Goal: Task Accomplishment & Management: Manage account settings

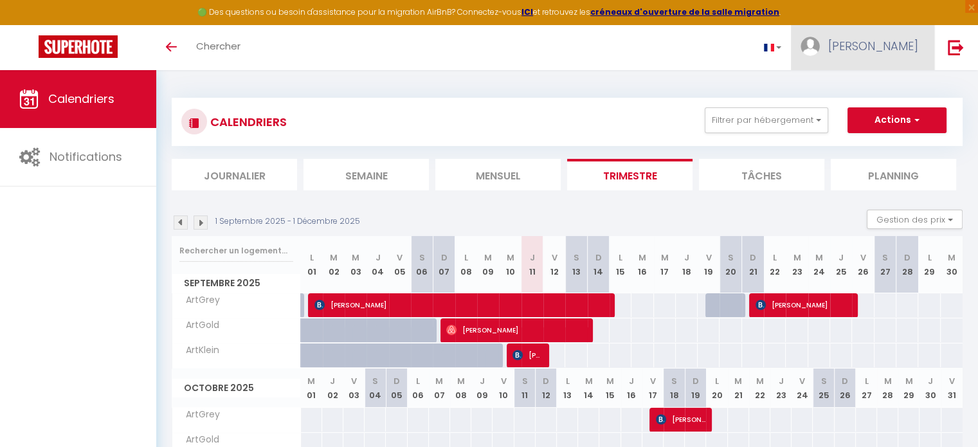
click at [916, 49] on span "[PERSON_NAME]" at bounding box center [873, 46] width 90 height 16
click at [861, 84] on link "Paramètres" at bounding box center [882, 89] width 95 height 22
select select "fr"
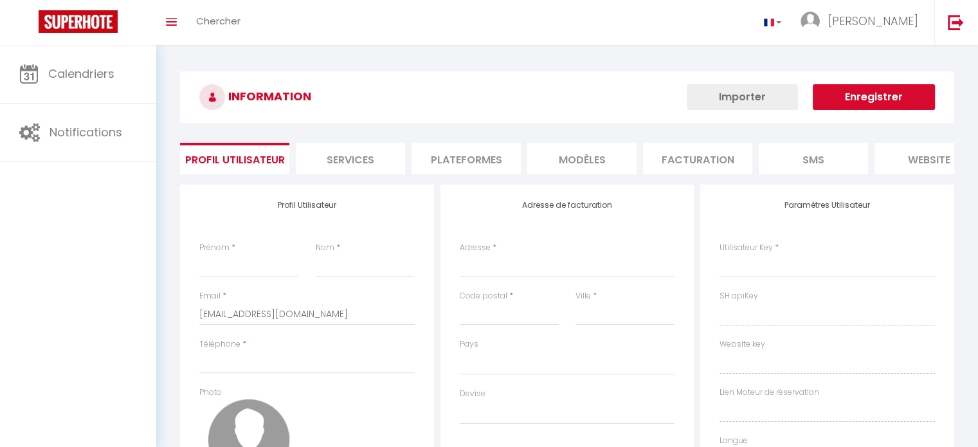
type input "[PERSON_NAME]"
type input "Chassang"
type input "[URL][DOMAIN_NAME]"
select select
select select "28"
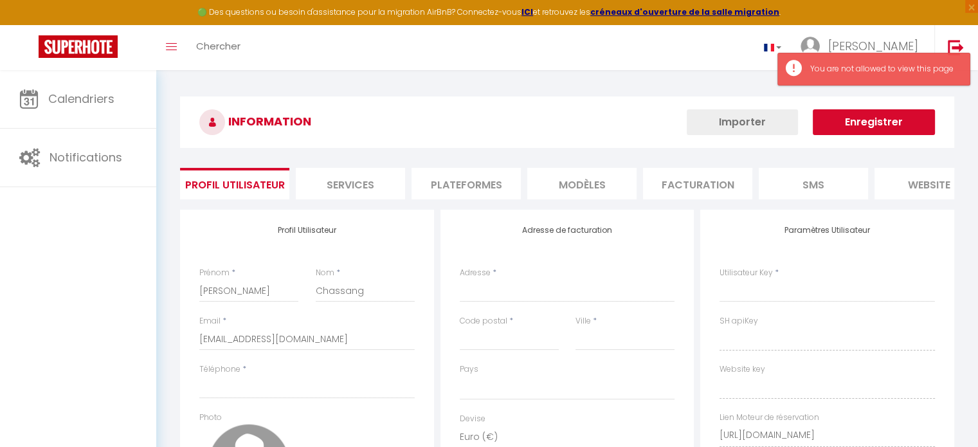
select select
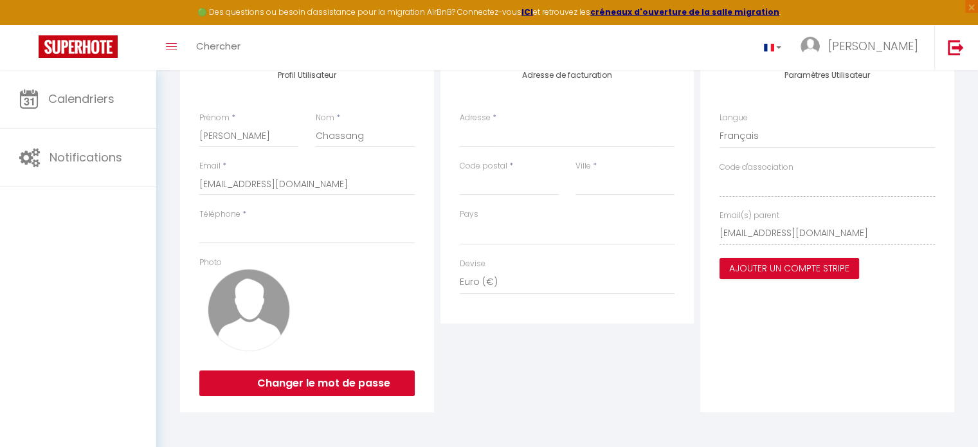
scroll to position [156, 0]
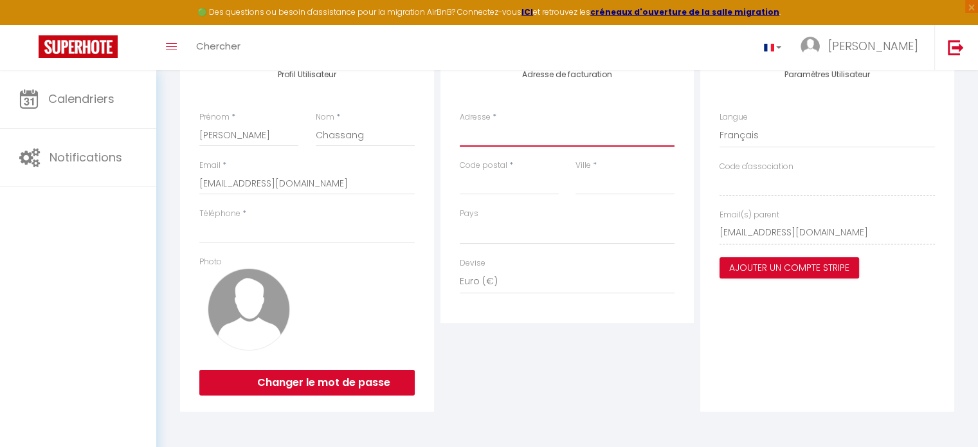
click at [568, 145] on input "Adresse" at bounding box center [567, 134] width 215 height 23
click at [591, 94] on div "Adresse de facturation Adresse * Code postal * Ville * [GEOGRAPHIC_DATA] [GEOGR…" at bounding box center [567, 188] width 254 height 269
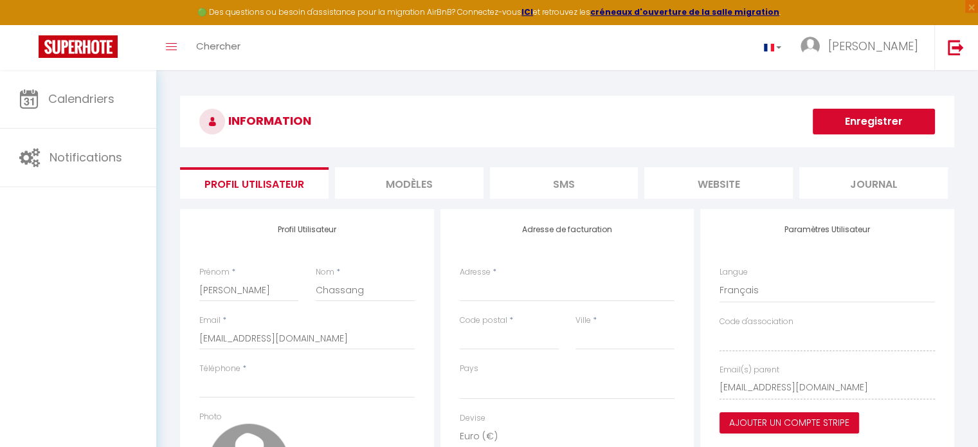
scroll to position [0, 0]
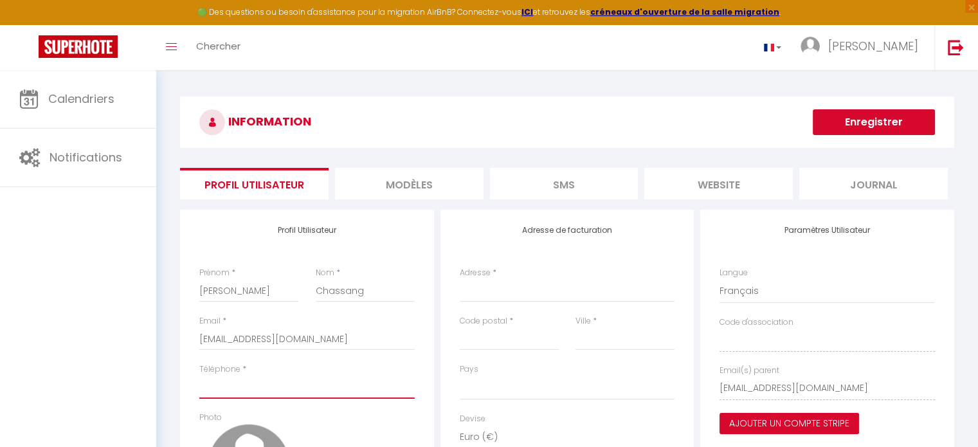
click at [272, 393] on input "Téléphone" at bounding box center [306, 386] width 215 height 23
type input "0"
select select
type input "04"
select select
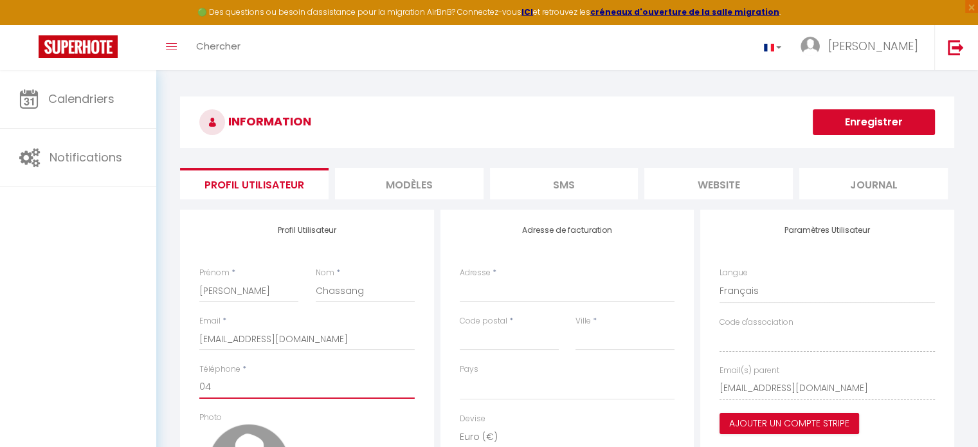
type input "048"
select select
type input "0481"
select select
type input "04811"
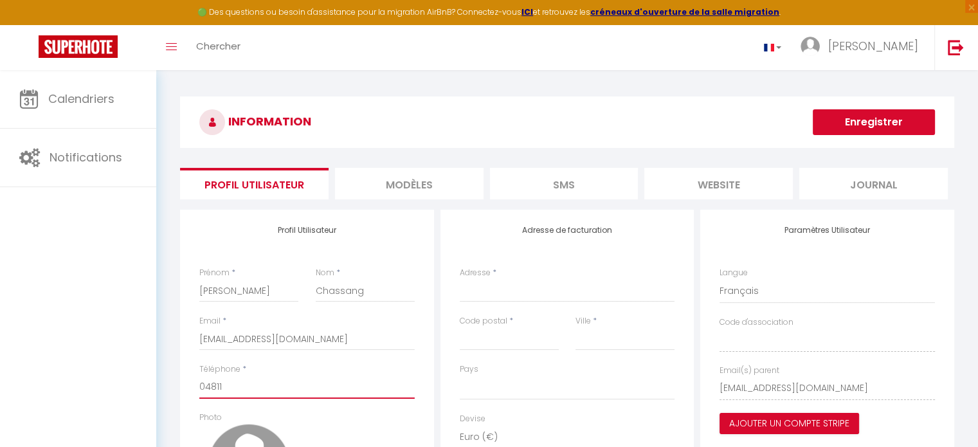
select select
type input "048117"
select select
type input "0481170"
select select
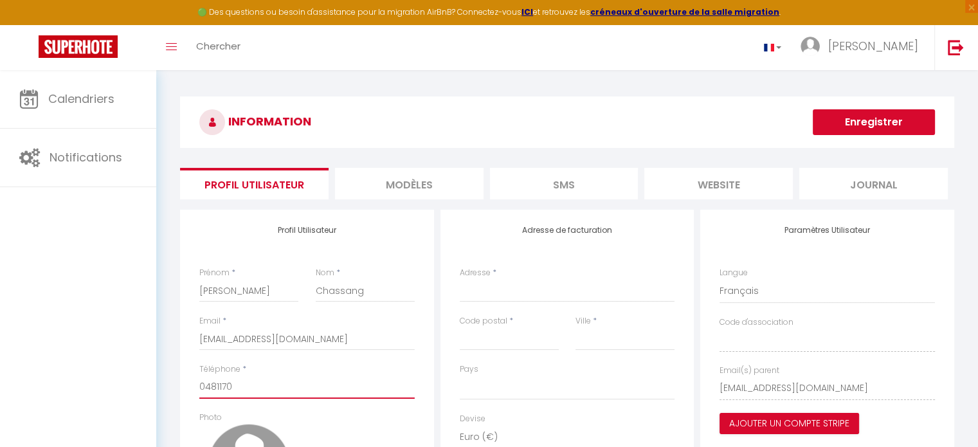
type input "04811707"
select select
type input "048117079"
select select
type input "0481170799"
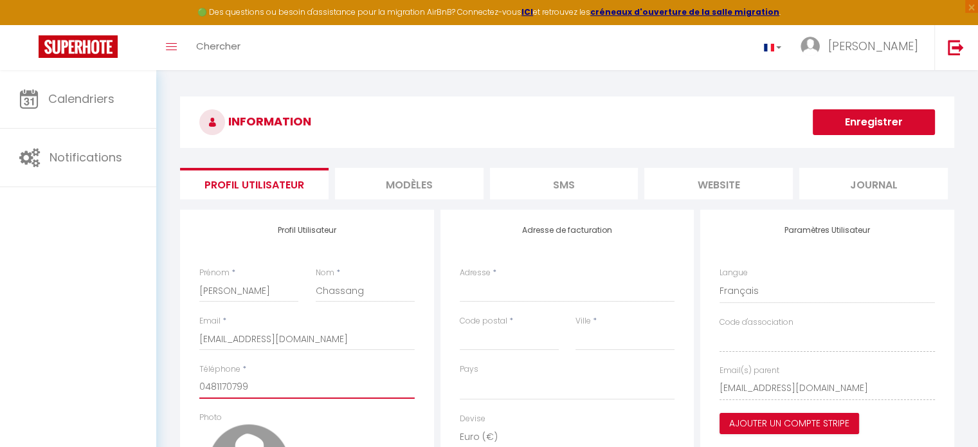
select select
type input "0481170799"
click at [145, 353] on div "Calendriers Notifications" at bounding box center [78, 272] width 156 height 404
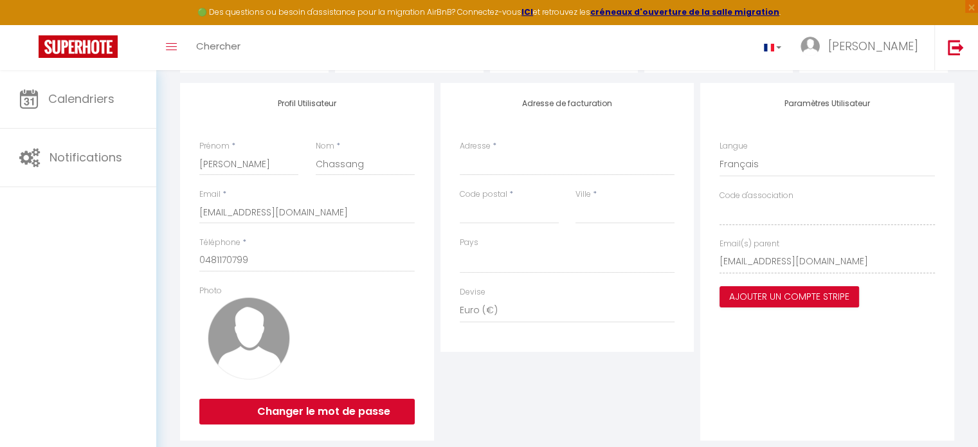
scroll to position [129, 0]
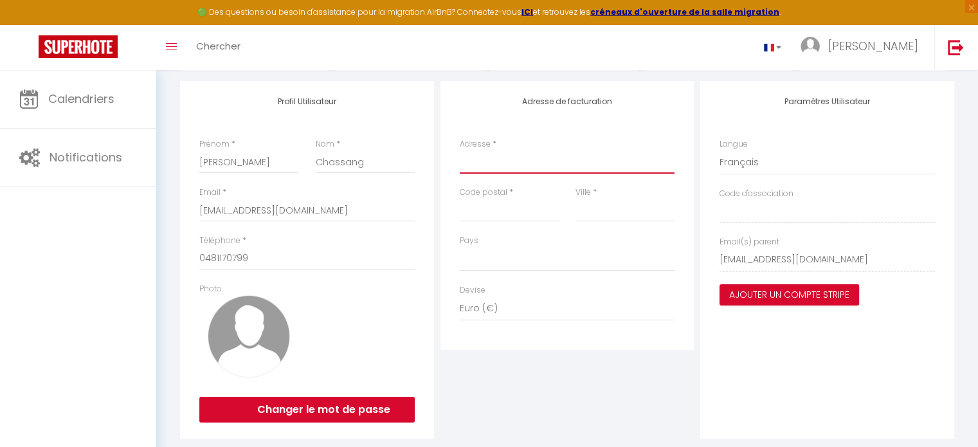
click at [522, 165] on input "Adresse" at bounding box center [567, 161] width 215 height 23
type input "[STREET_ADDRESS][PERSON_NAME], [STREET_ADDRESS][PERSON_NAME]"
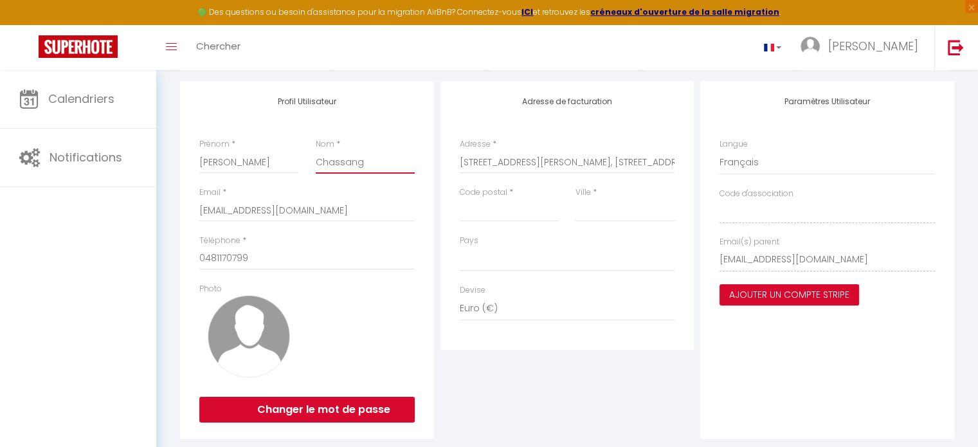
type input "CHASSANG"
type input "42190"
type input "Charlieu"
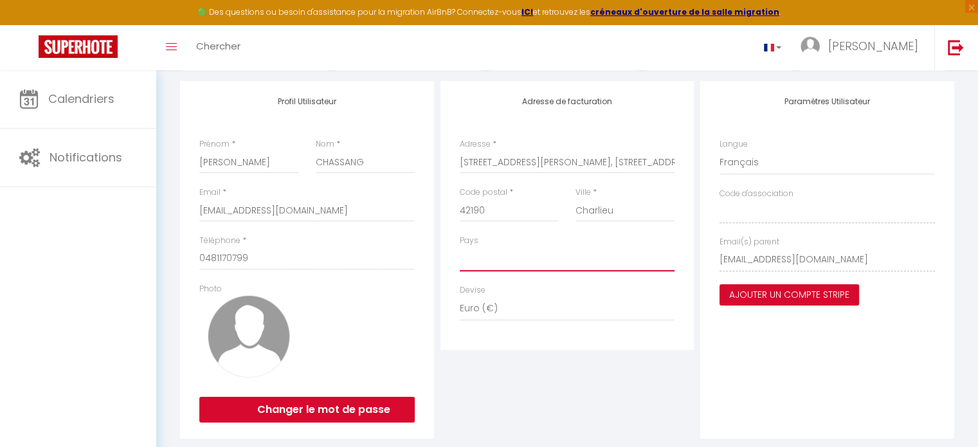
select select "1"
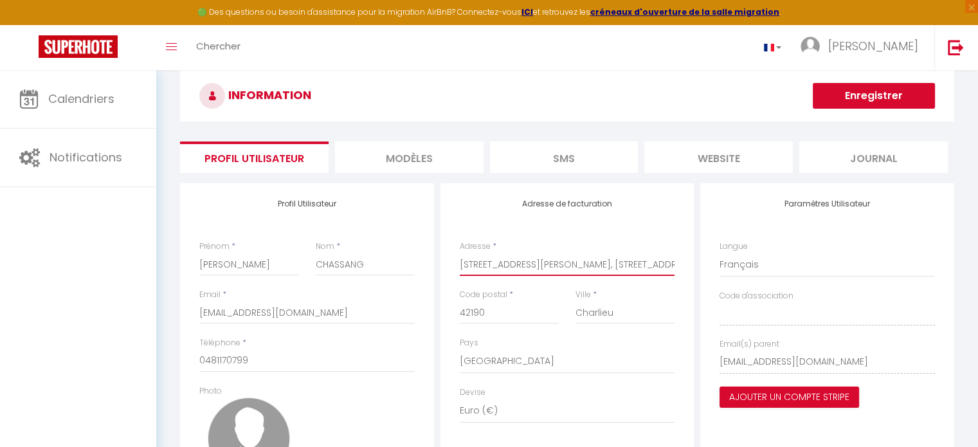
scroll to position [0, 0]
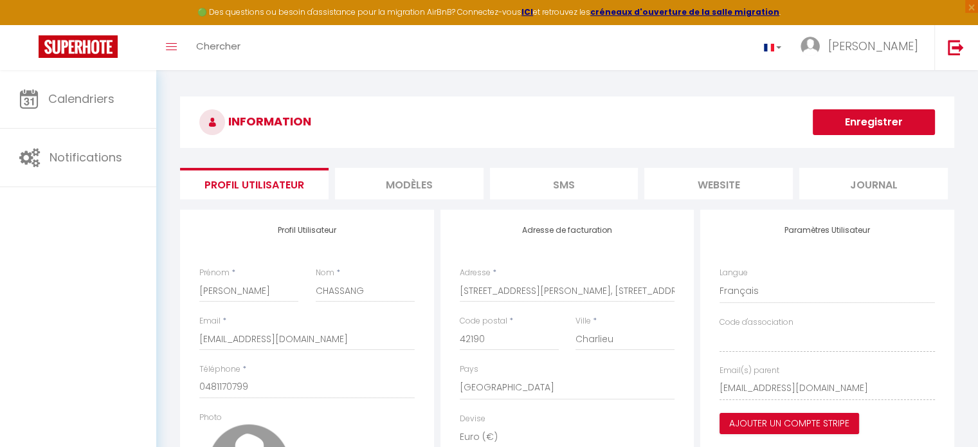
click at [442, 186] on li "MODÈLES" at bounding box center [409, 183] width 148 height 31
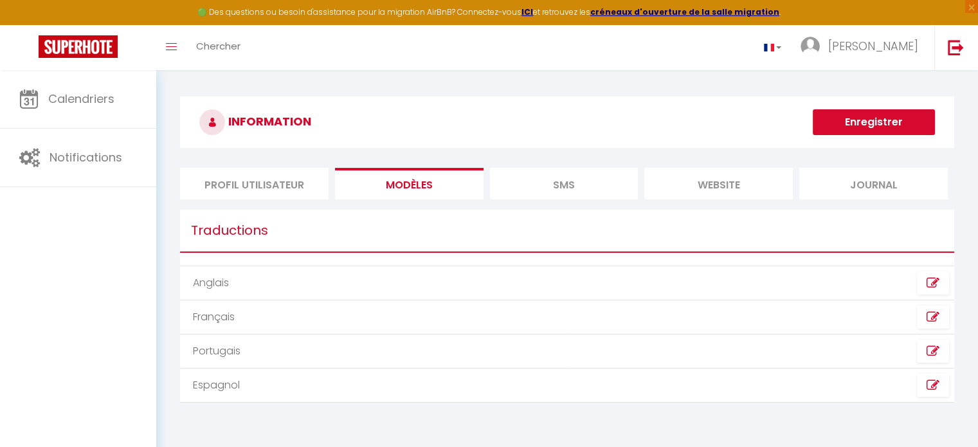
click at [310, 181] on li "Profil Utilisateur" at bounding box center [254, 183] width 148 height 31
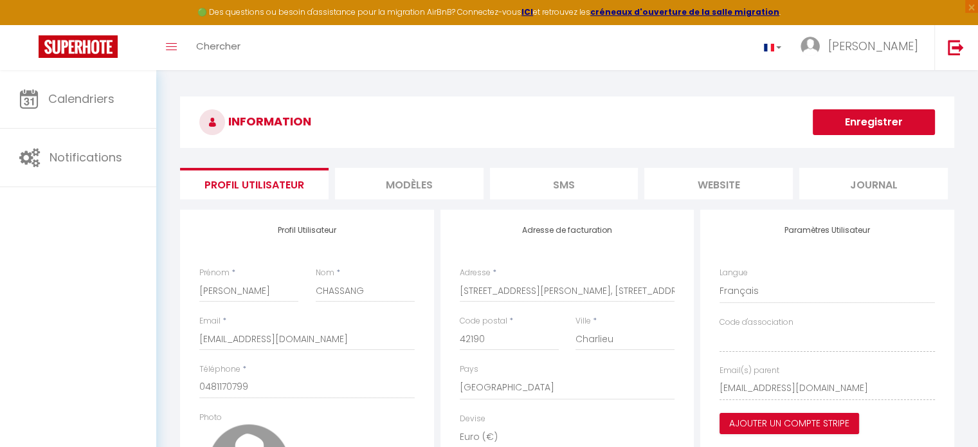
click at [369, 179] on li "MODÈLES" at bounding box center [409, 183] width 148 height 31
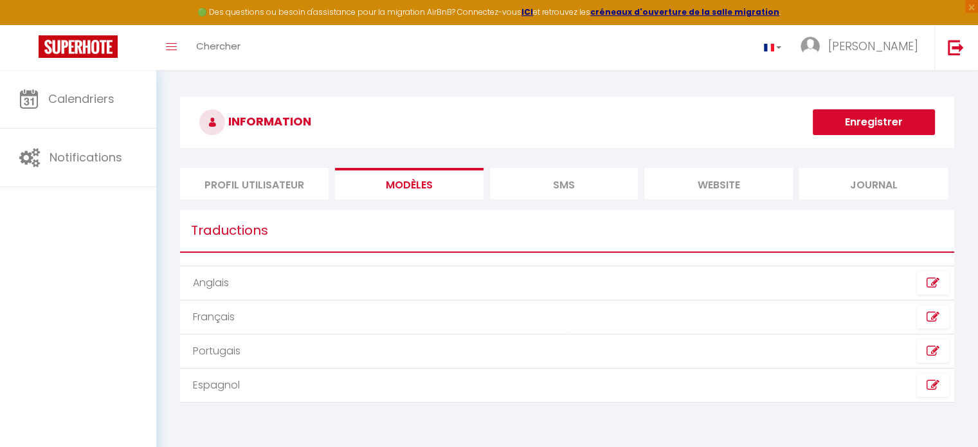
click at [522, 182] on li "SMS" at bounding box center [564, 183] width 148 height 31
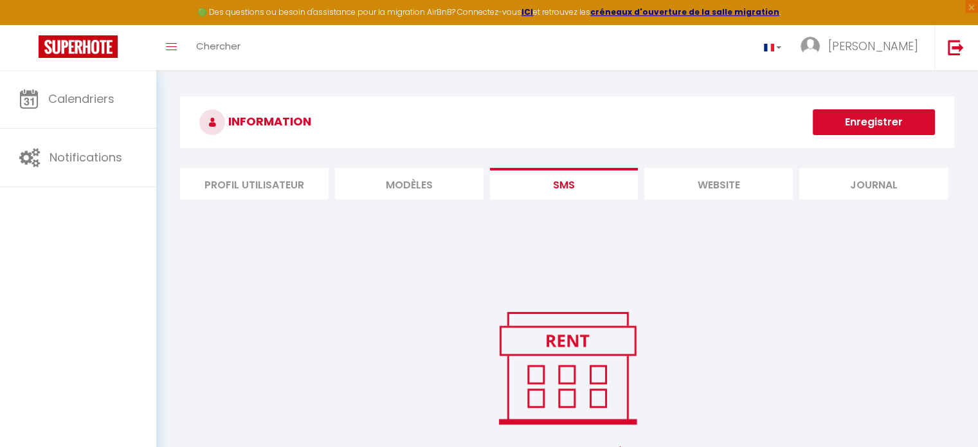
click at [713, 182] on li "website" at bounding box center [718, 183] width 148 height 31
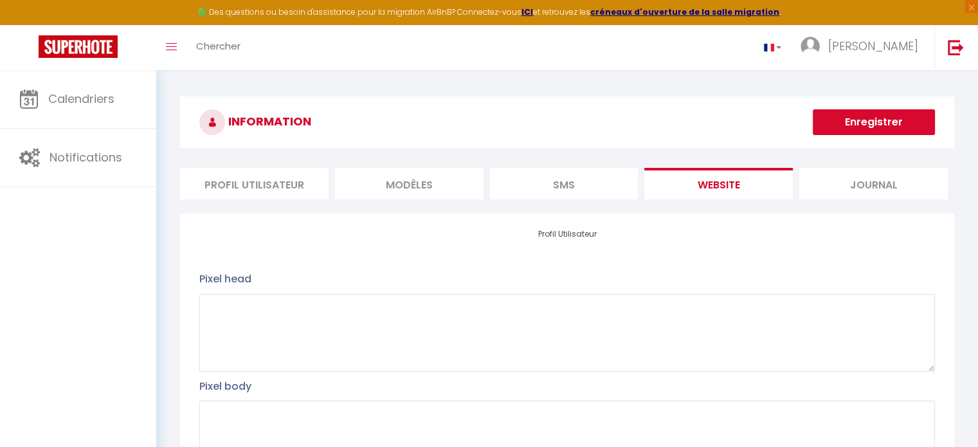
click at [833, 183] on li "Journal" at bounding box center [873, 183] width 148 height 31
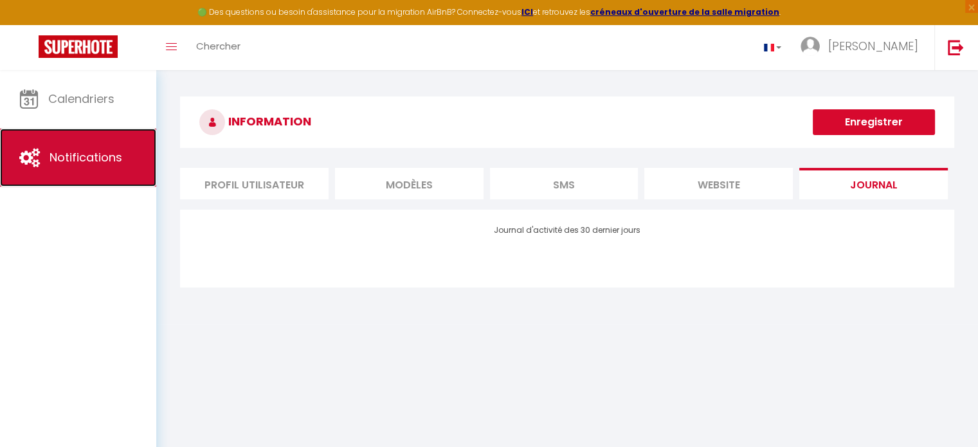
click at [93, 168] on link "Notifications" at bounding box center [78, 158] width 156 height 58
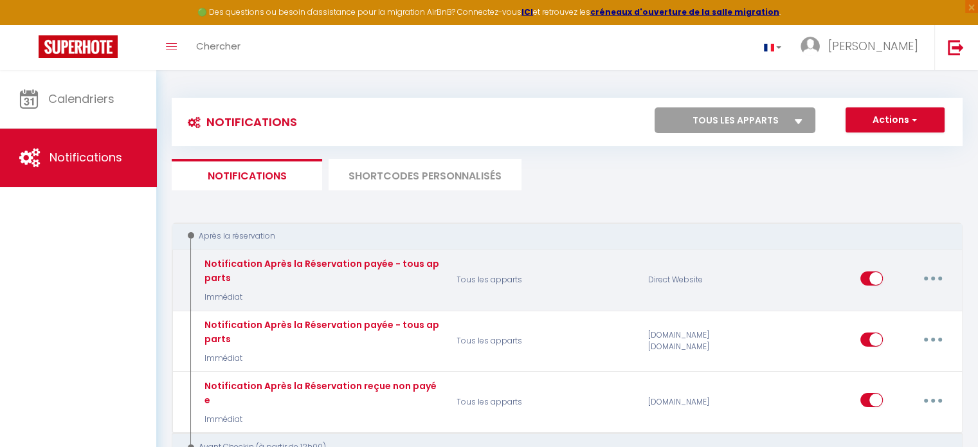
click at [931, 278] on icon "button" at bounding box center [933, 278] width 4 height 4
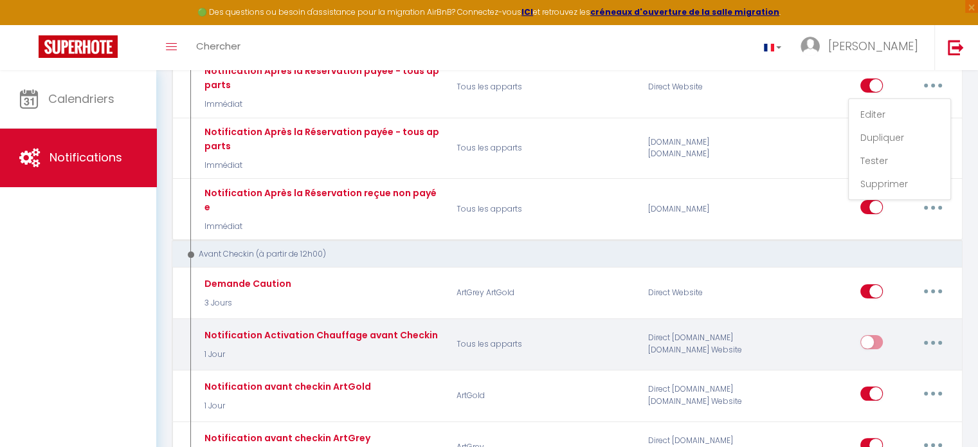
scroll to position [257, 0]
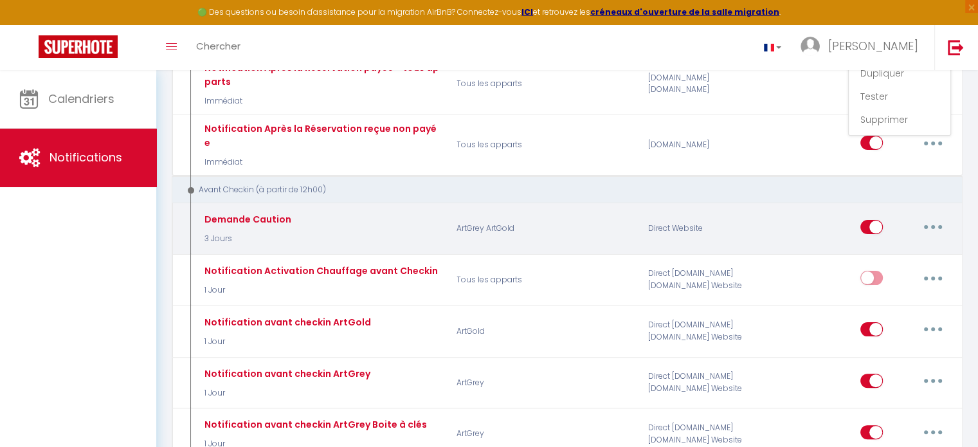
click at [871, 220] on input "checkbox" at bounding box center [871, 229] width 22 height 19
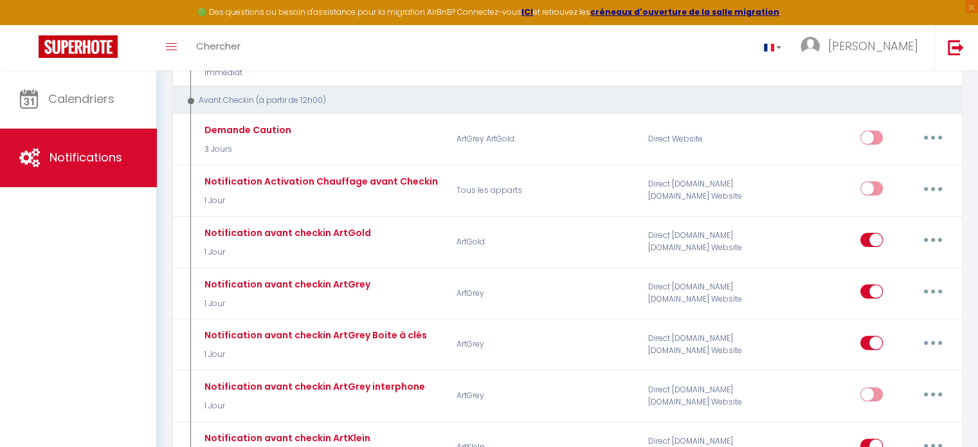
scroll to position [321, 0]
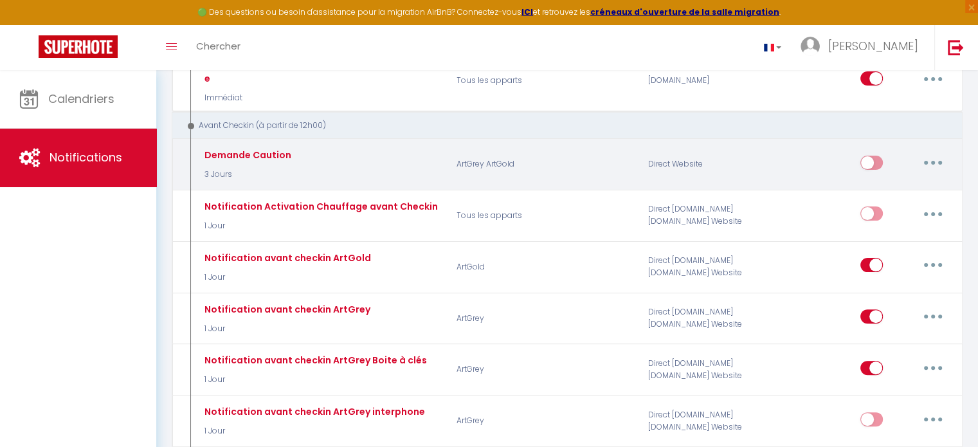
click at [876, 156] on input "checkbox" at bounding box center [871, 165] width 22 height 19
checkbox input "true"
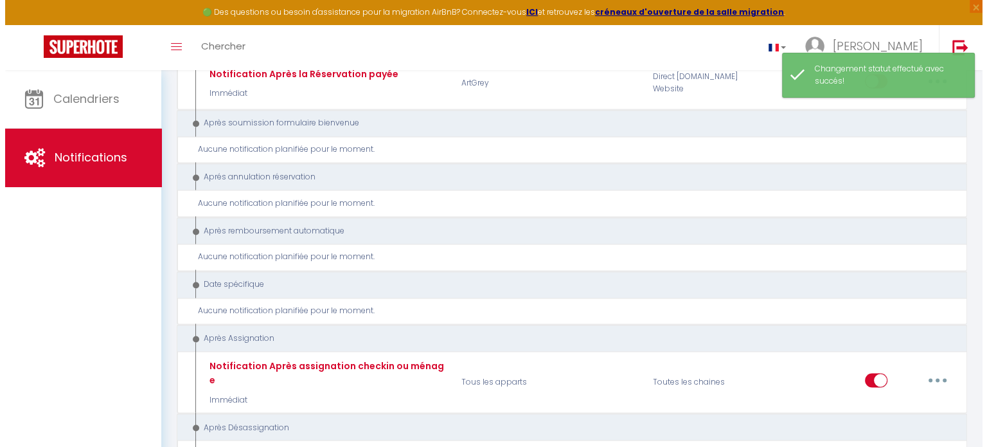
scroll to position [2265, 0]
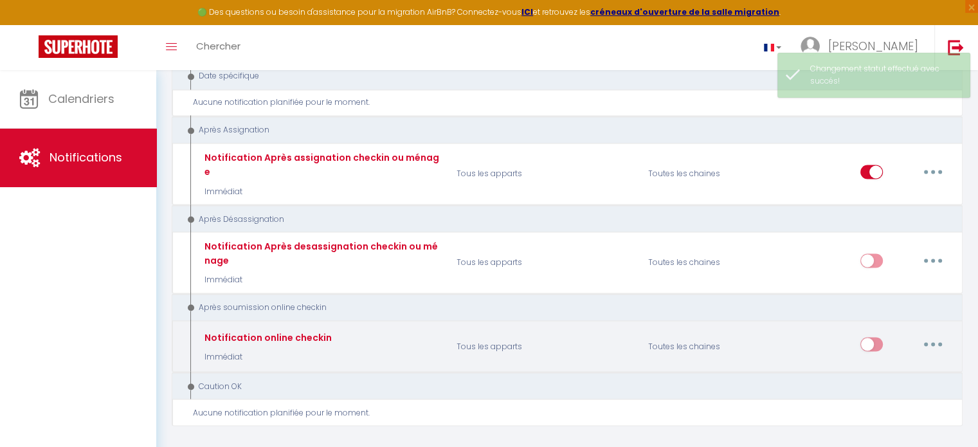
click at [932, 334] on button "button" at bounding box center [933, 344] width 36 height 21
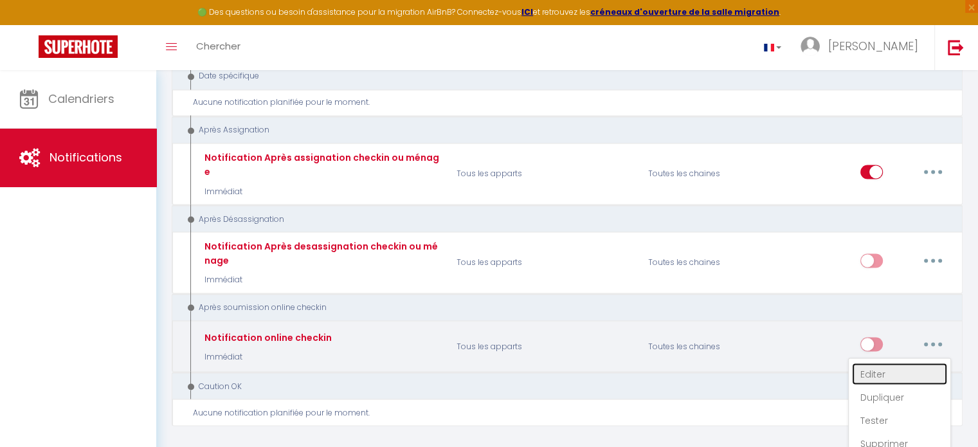
click at [887, 362] on link "Editer" at bounding box center [899, 373] width 95 height 22
type input "Notification online checkin"
select select "23"
select select "Immédiat"
select select
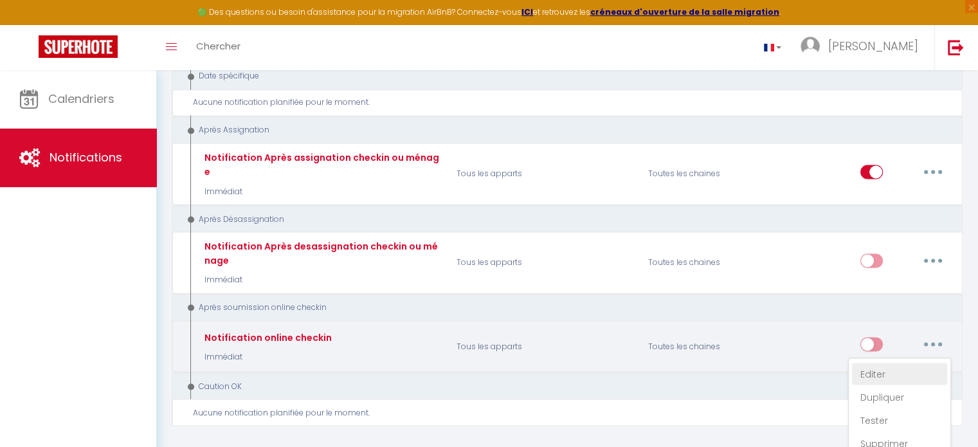
checkbox input "false"
radio input "true"
type input "Notification online checkin - [RENTAL:NAME] - [GUEST:NAME] - [BOOKING:ID]"
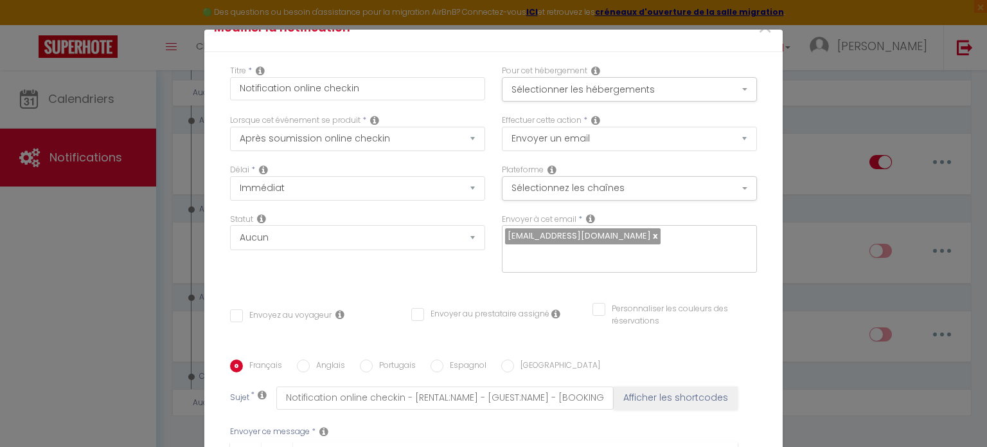
scroll to position [0, 0]
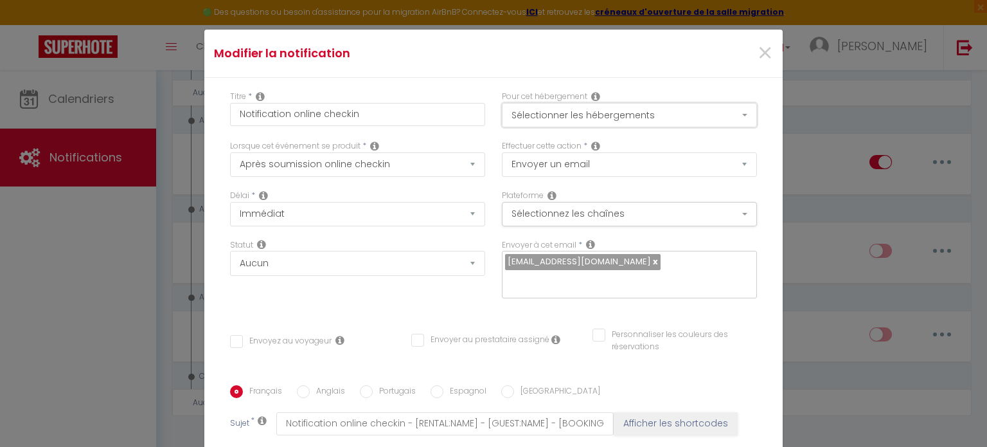
click at [701, 118] on button "Sélectionner les hébergements" at bounding box center [629, 115] width 255 height 24
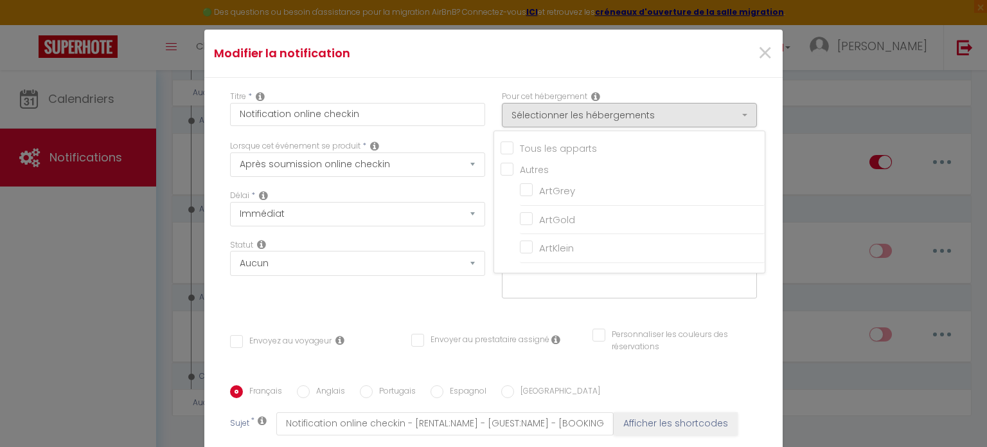
click at [501, 169] on input "Autres" at bounding box center [633, 168] width 264 height 13
checkbox input "true"
checkbox input "false"
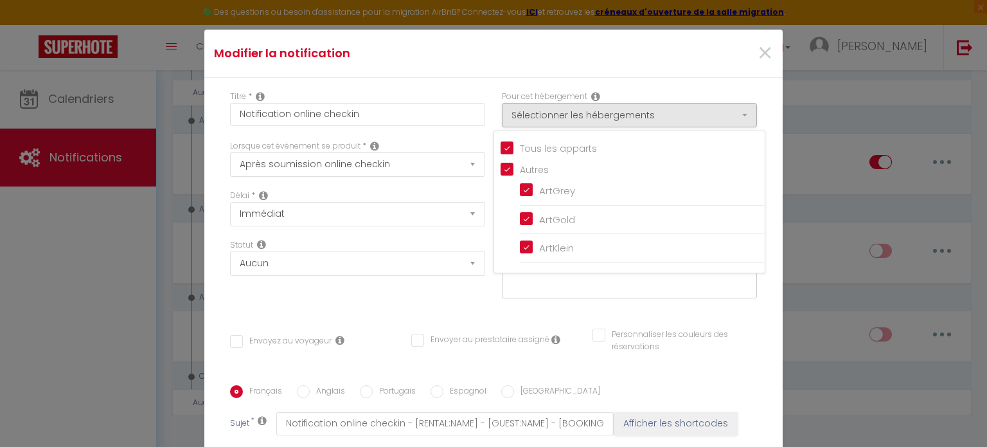
checkbox input "false"
checkbox input "true"
click at [757, 60] on span "×" at bounding box center [765, 53] width 16 height 39
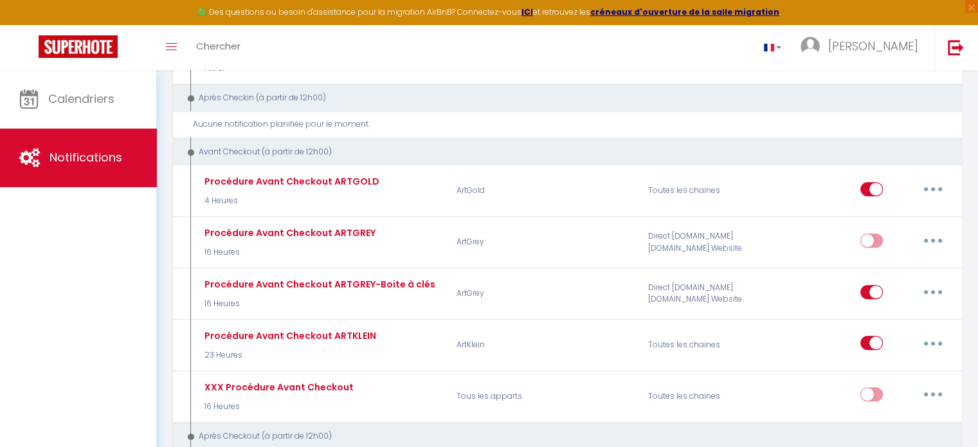
scroll to position [69, 0]
